Goal: Task Accomplishment & Management: Use online tool/utility

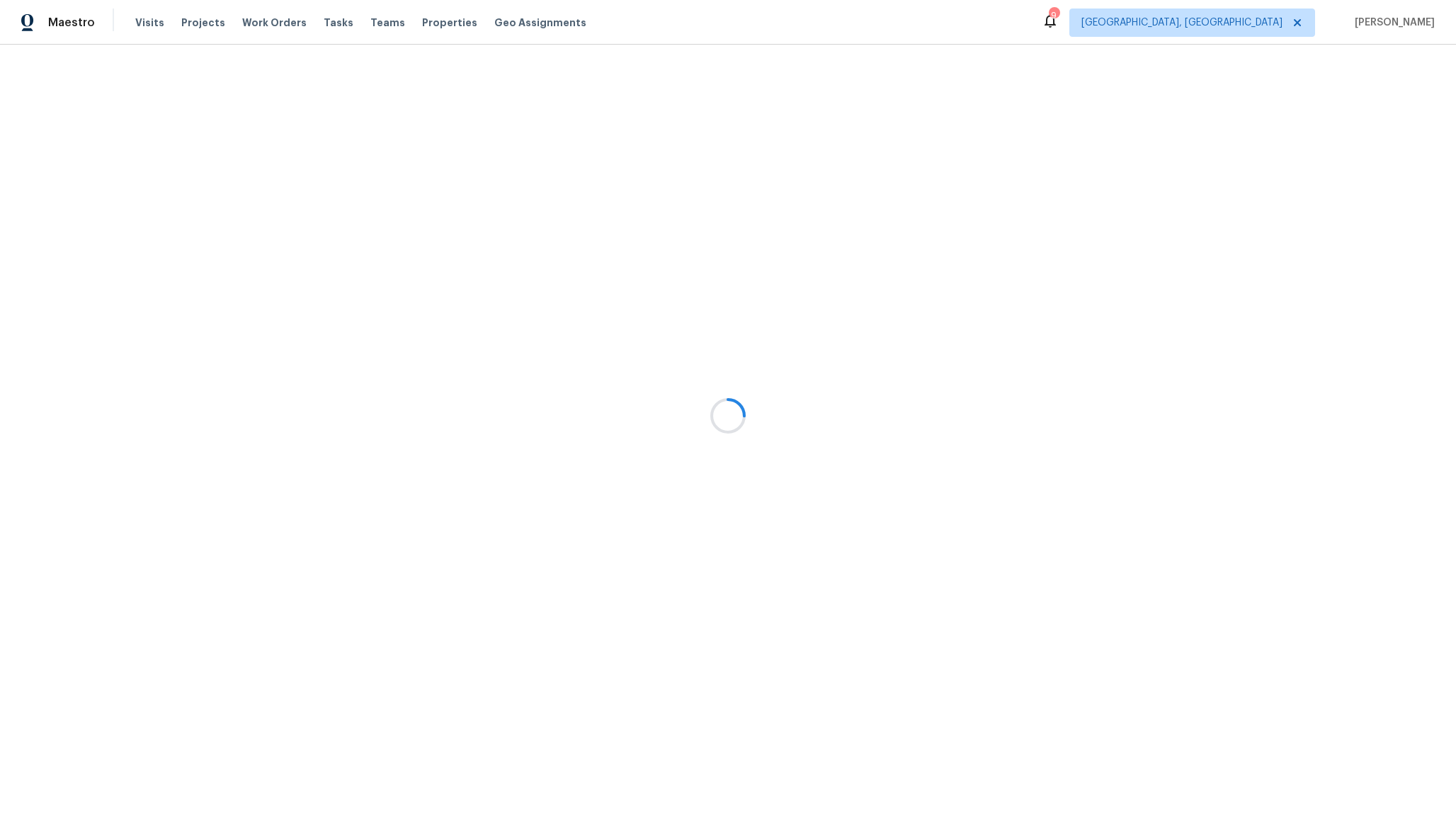
click at [1367, 146] on div at bounding box center [728, 416] width 1456 height 831
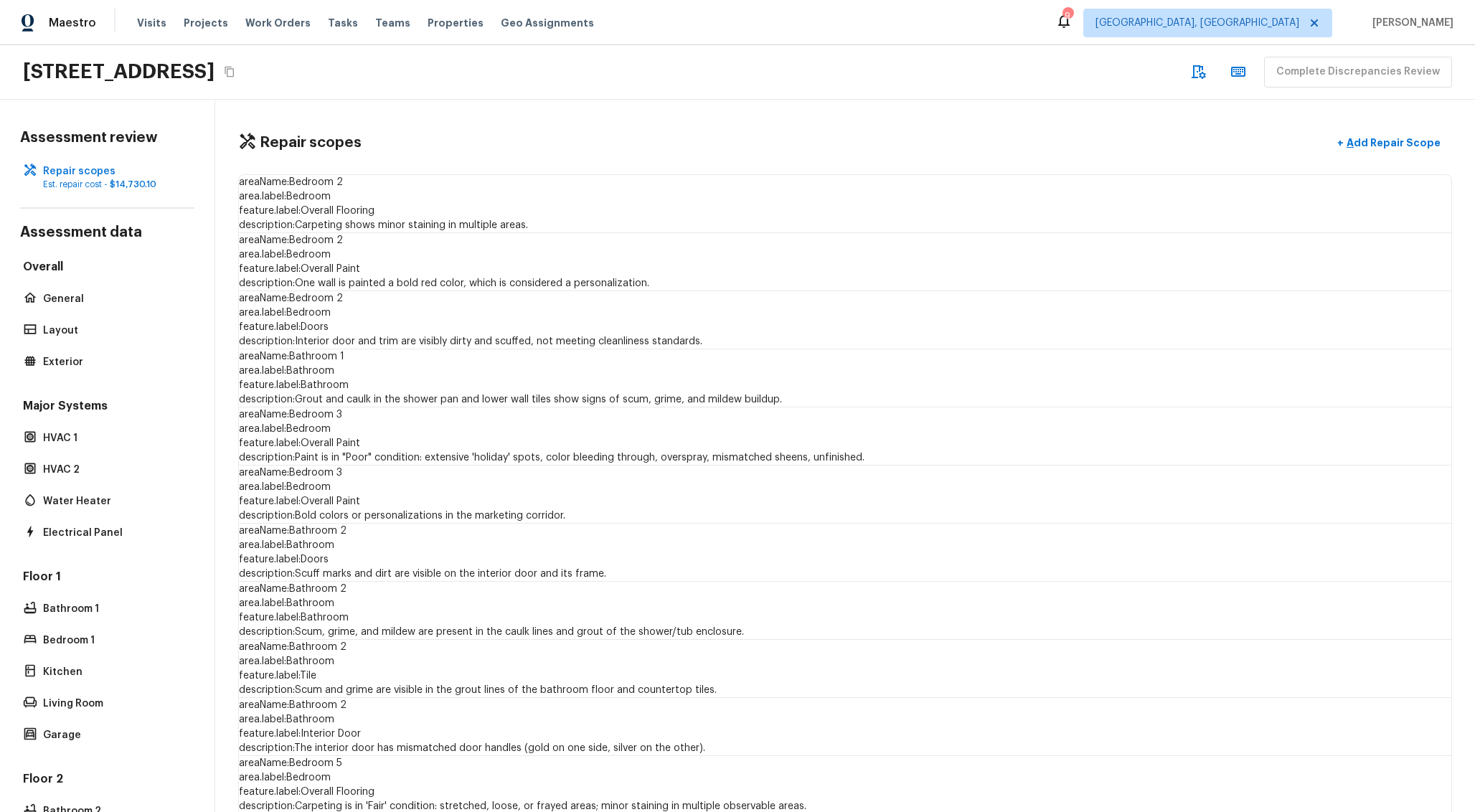
drag, startPoint x: 841, startPoint y: 210, endPoint x: 847, endPoint y: 216, distance: 8.5
click at [847, 216] on div "areaName: Bedroom 2 area.label: Bedroom feature.label: Overall Flooring descrip…" at bounding box center [845, 204] width 1212 height 58
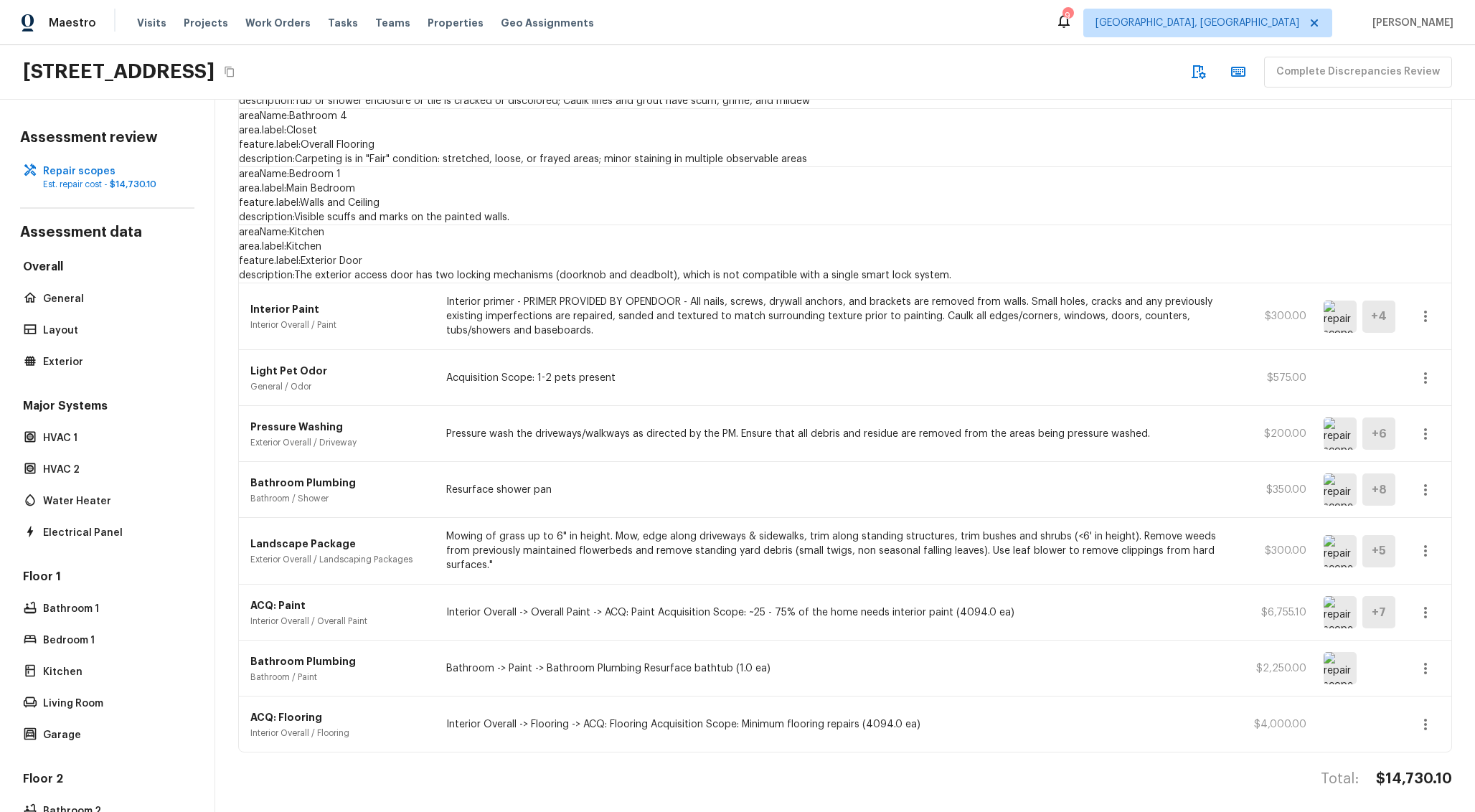
scroll to position [1592, 0]
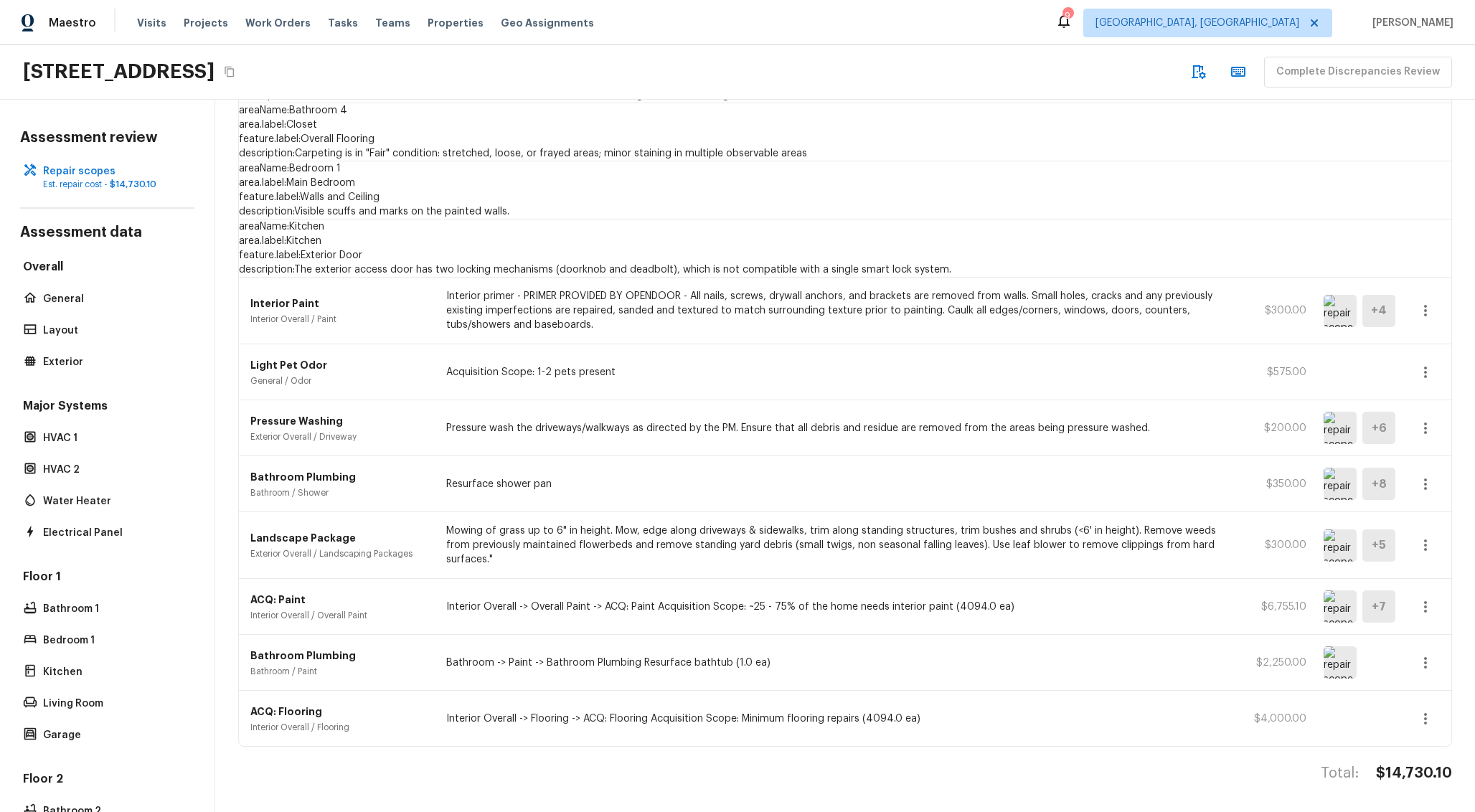
click at [1324, 646] on img at bounding box center [1340, 662] width 33 height 32
click at [685, 635] on div "Bathroom Plumbing Bathroom / Paint Bathroom -> Paint -> Bathroom Plumbing Resur…" at bounding box center [845, 662] width 1212 height 56
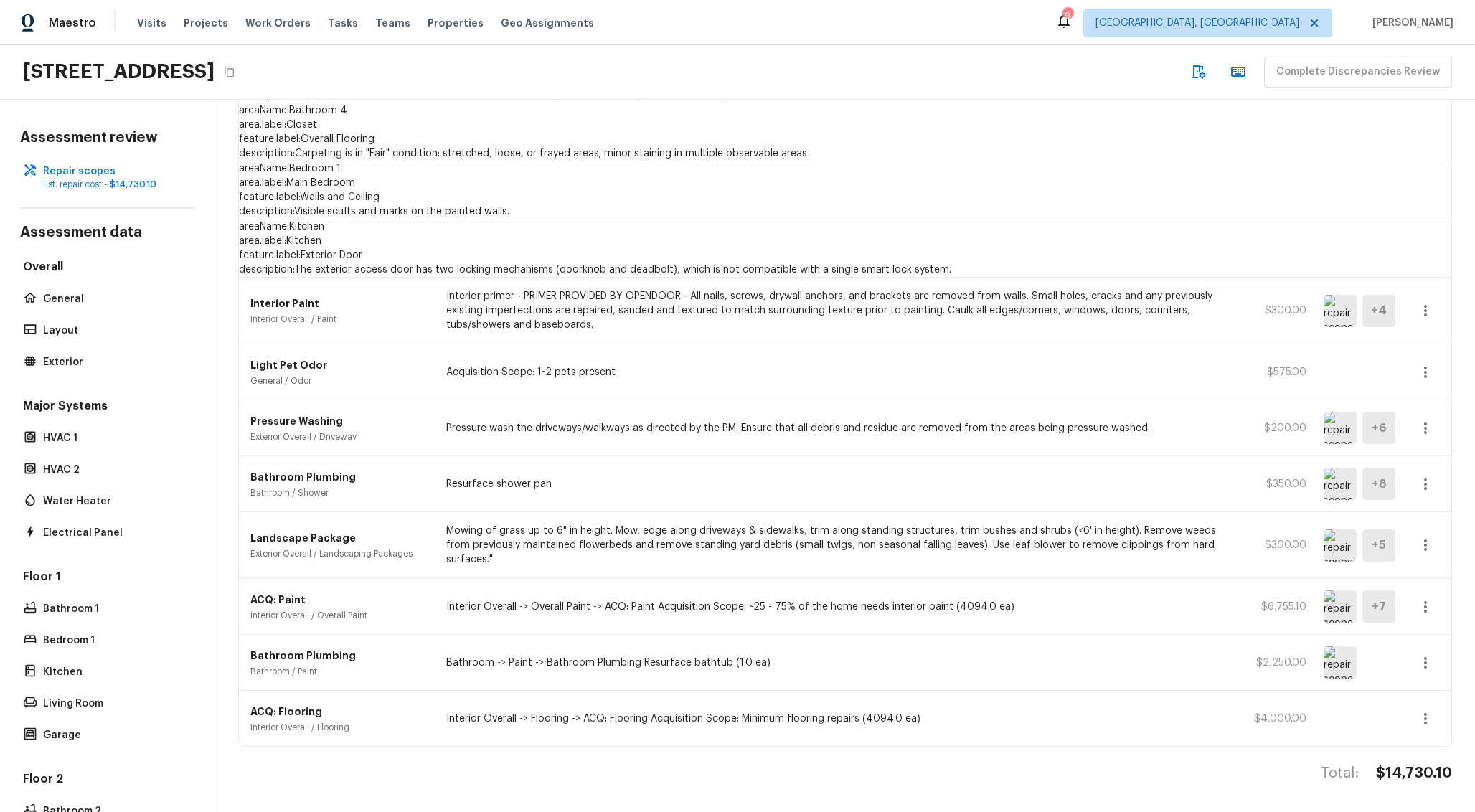
click at [1324, 646] on img at bounding box center [1340, 662] width 33 height 32
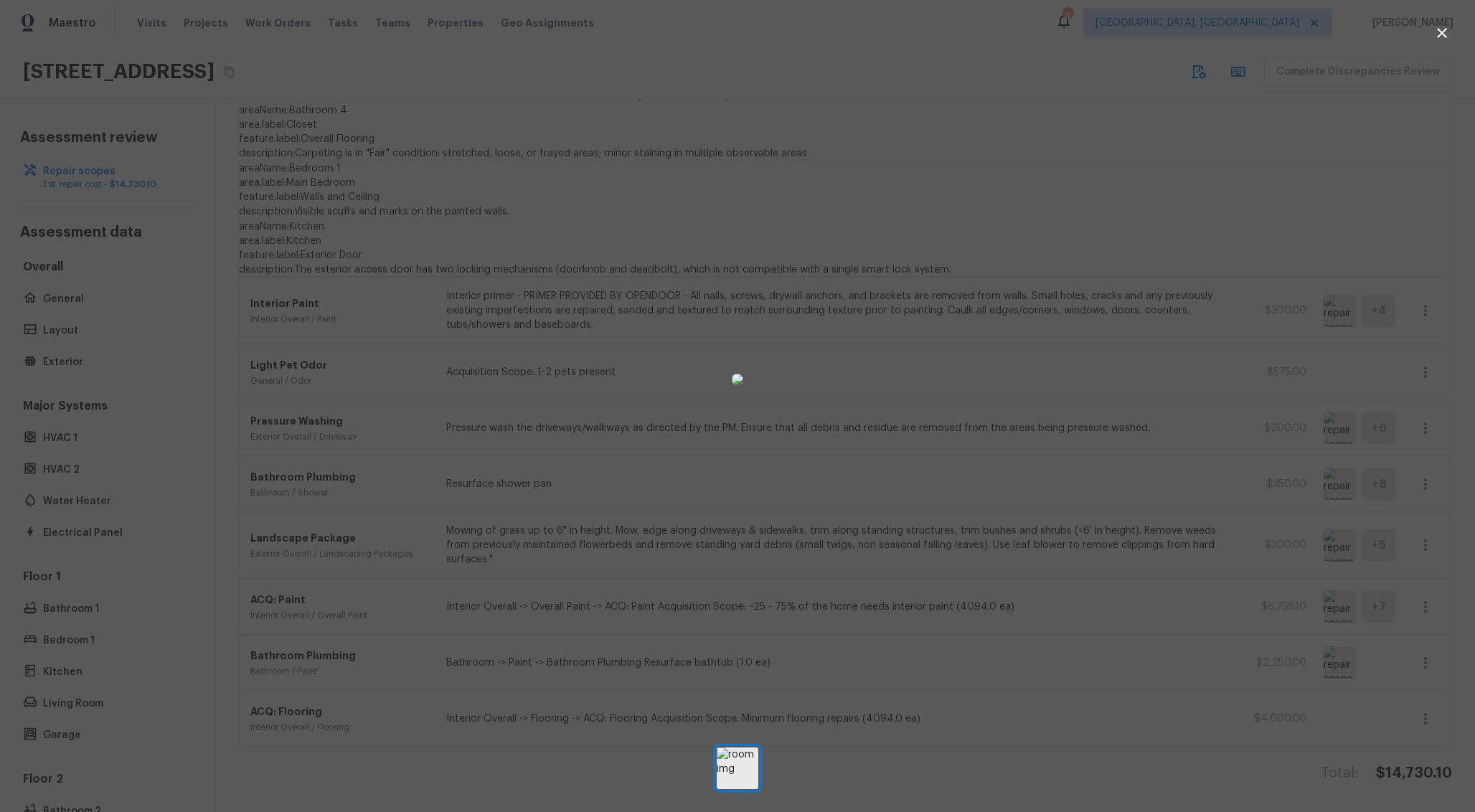
click at [1152, 610] on div at bounding box center [738, 380] width 1475 height 713
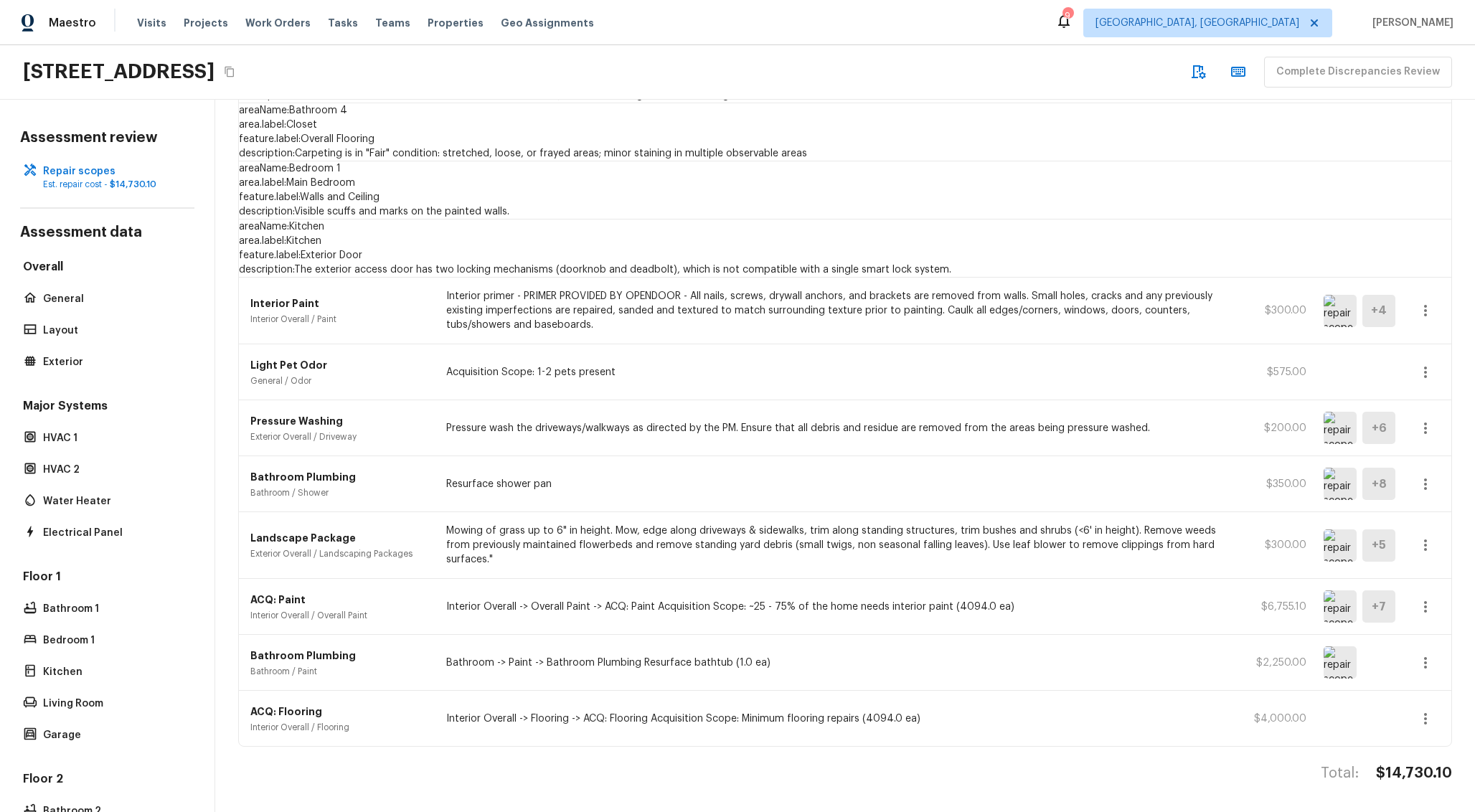
click at [777, 657] on div "Bathroom Plumbing Bathroom / Paint Bathroom -> Paint -> Bathroom Plumbing Resur…" at bounding box center [845, 662] width 1212 height 56
click at [683, 656] on p "Bathroom -> Paint -> Bathroom Plumbing Resurface bathtub (1.0 ea)" at bounding box center [836, 662] width 778 height 14
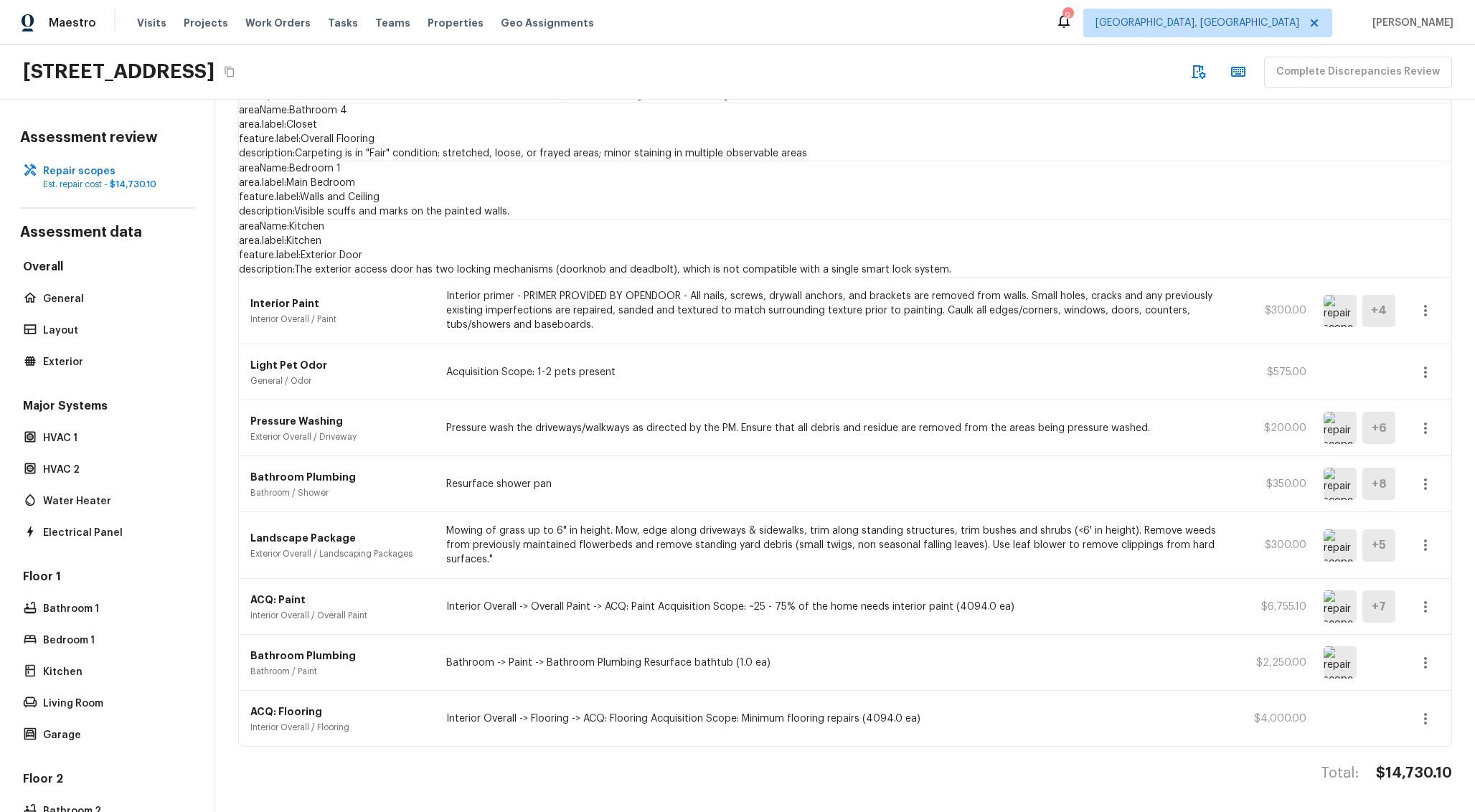
click at [683, 656] on p "Bathroom -> Paint -> Bathroom Plumbing Resurface bathtub (1.0 ea)" at bounding box center [836, 662] width 778 height 14
click at [689, 656] on p "Bathroom -> Paint -> Bathroom Plumbing Resurface bathtub (1.0 ea)" at bounding box center [836, 662] width 778 height 14
drag, startPoint x: 689, startPoint y: 640, endPoint x: 562, endPoint y: 646, distance: 127.1
click at [562, 656] on p "Bathroom -> Paint -> Bathroom Plumbing Resurface bathtub (1.0 ea)" at bounding box center [836, 662] width 778 height 14
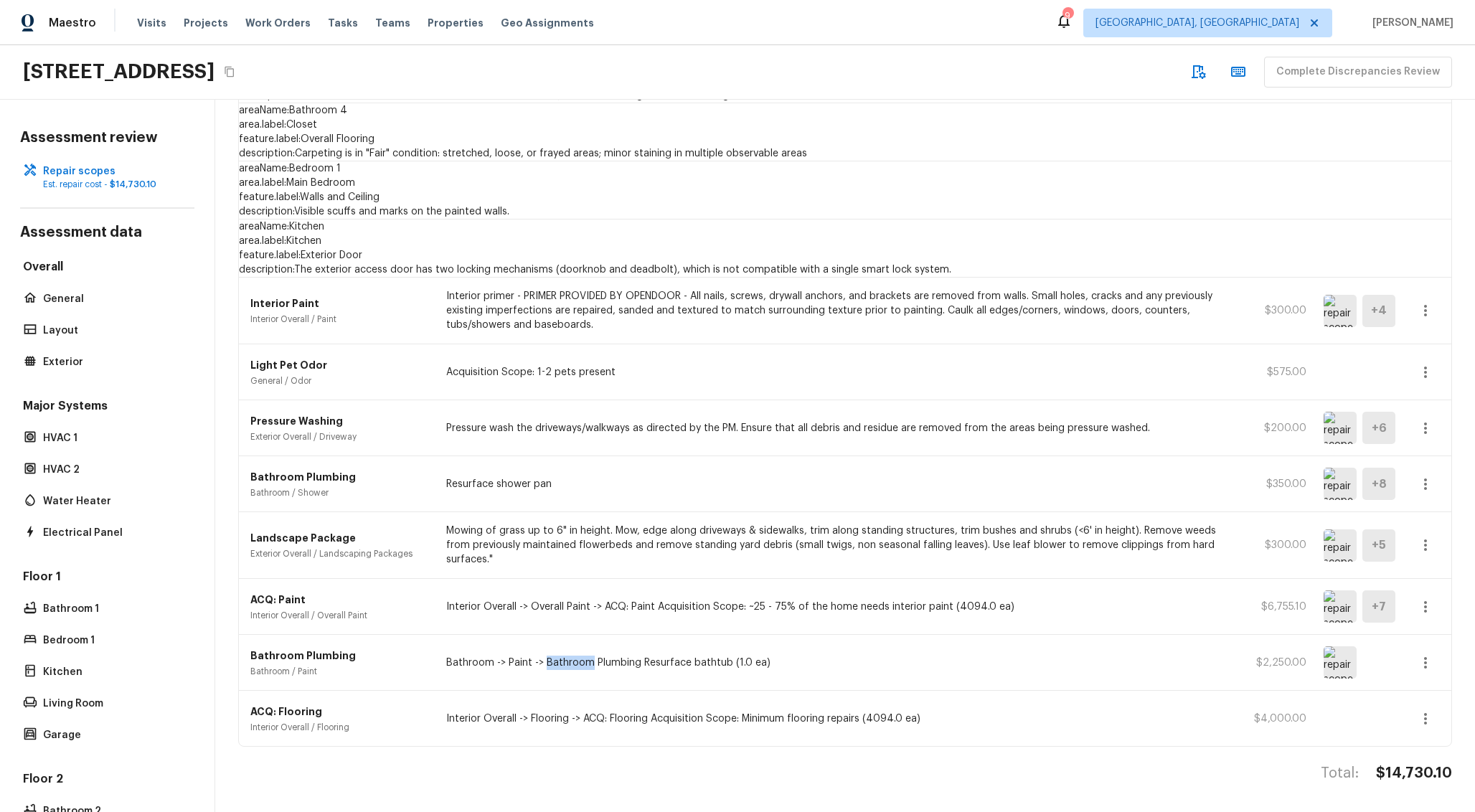
click at [562, 656] on p "Bathroom -> Paint -> Bathroom Plumbing Resurface bathtub (1.0 ea)" at bounding box center [836, 662] width 778 height 14
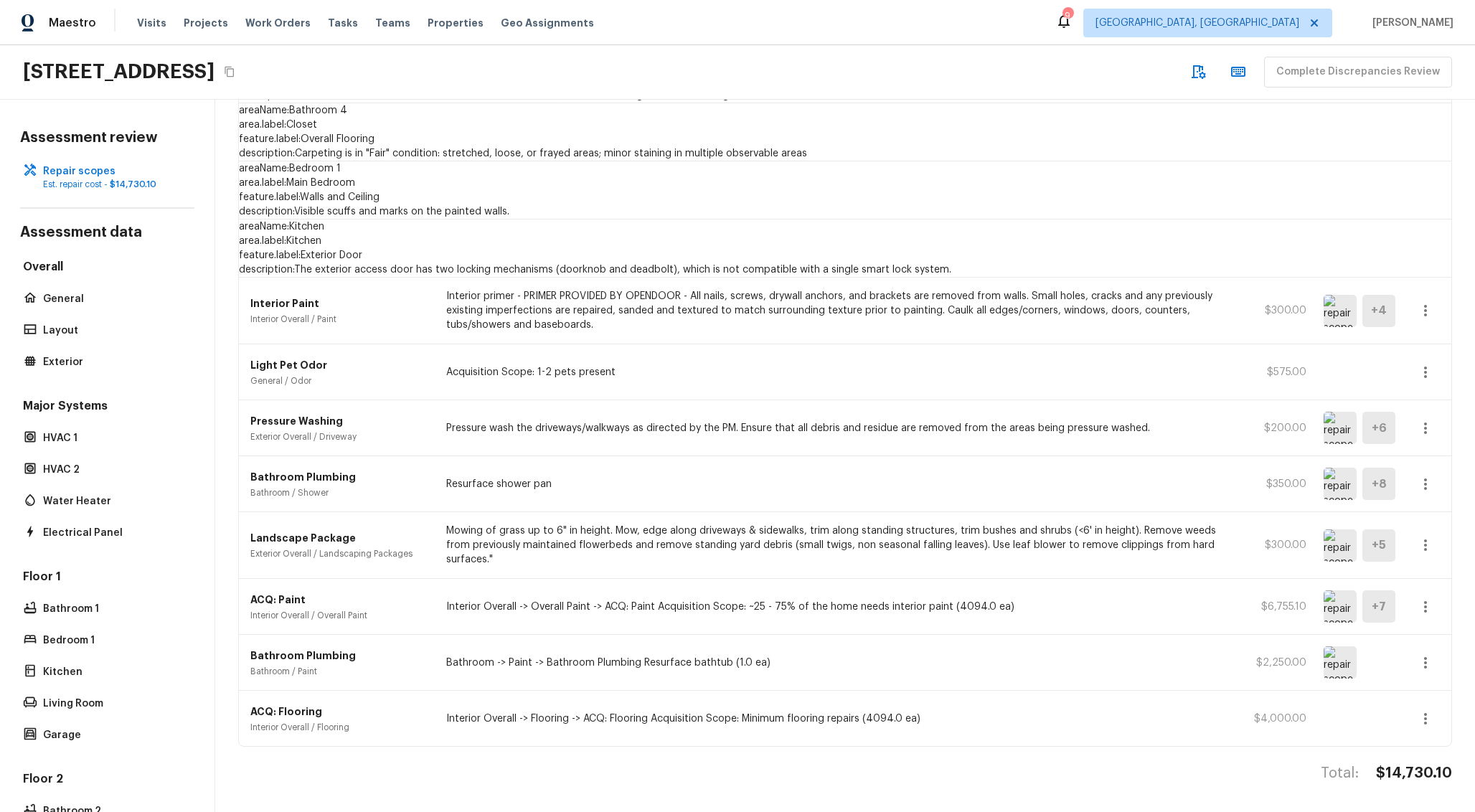
click at [693, 656] on p "Bathroom -> Paint -> Bathroom Plumbing Resurface bathtub (1.0 ea)" at bounding box center [836, 662] width 778 height 14
drag, startPoint x: 693, startPoint y: 635, endPoint x: 565, endPoint y: 644, distance: 128.3
click at [565, 656] on p "Bathroom -> Paint -> Bathroom Plumbing Resurface bathtub (1.0 ea)" at bounding box center [836, 662] width 778 height 14
copy p "Bathroom Plumbing Resurface bathtub"
click at [396, 648] on div "Bathroom Plumbing Bathroom / Paint" at bounding box center [339, 662] width 179 height 29
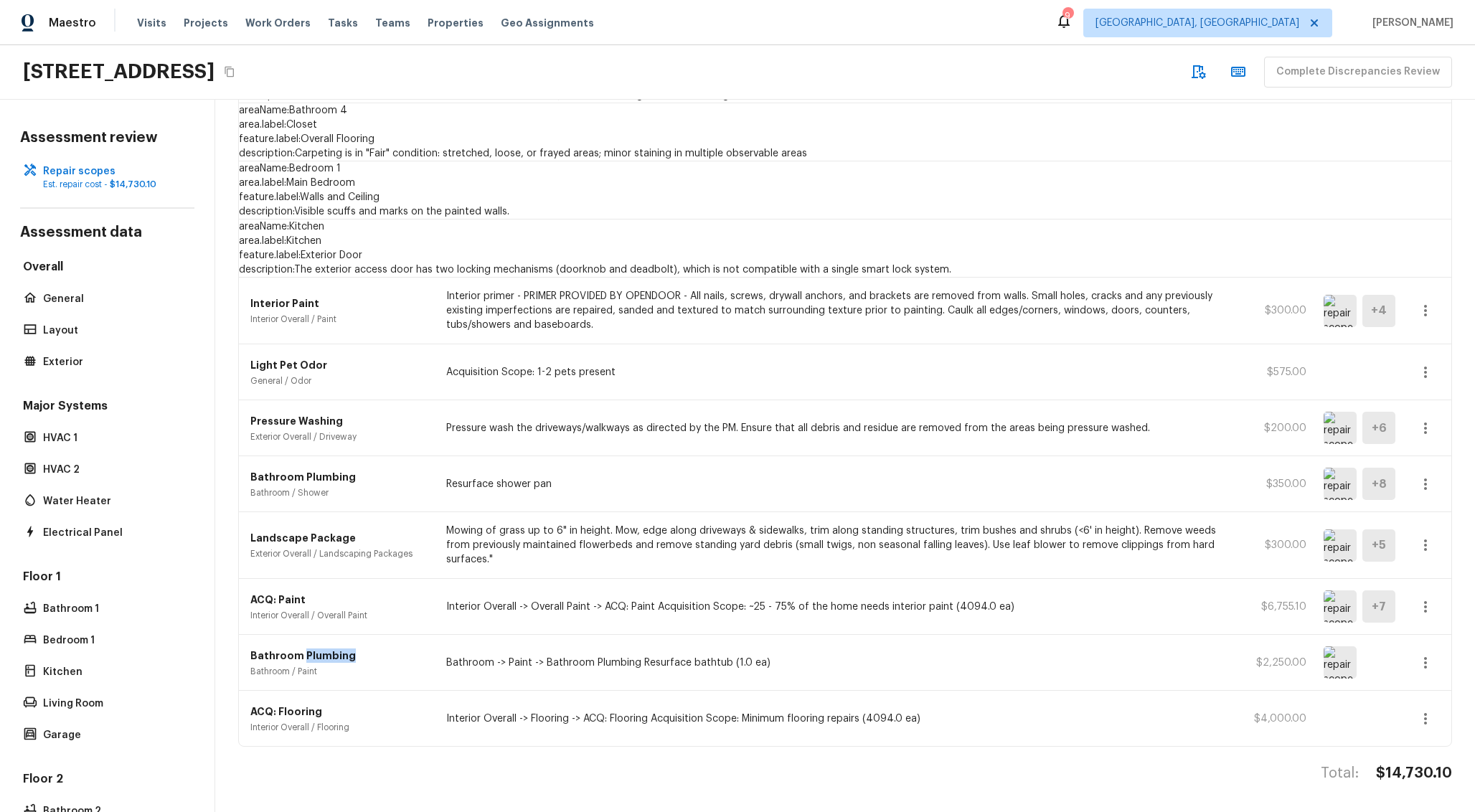
click at [396, 648] on div "Bathroom Plumbing Bathroom / Paint" at bounding box center [339, 662] width 179 height 29
click at [1326, 647] on img at bounding box center [1340, 662] width 33 height 32
